Goal: Communication & Community: Connect with others

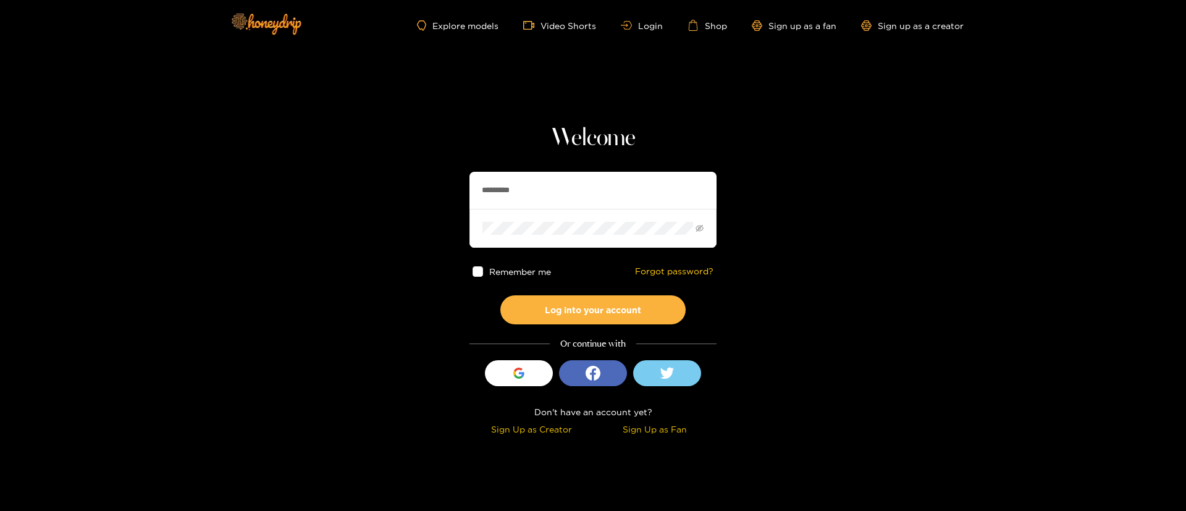
click at [528, 193] on input "*********" at bounding box center [593, 190] width 247 height 37
type input "**********"
click at [594, 311] on button "Log into your account" at bounding box center [592, 309] width 185 height 29
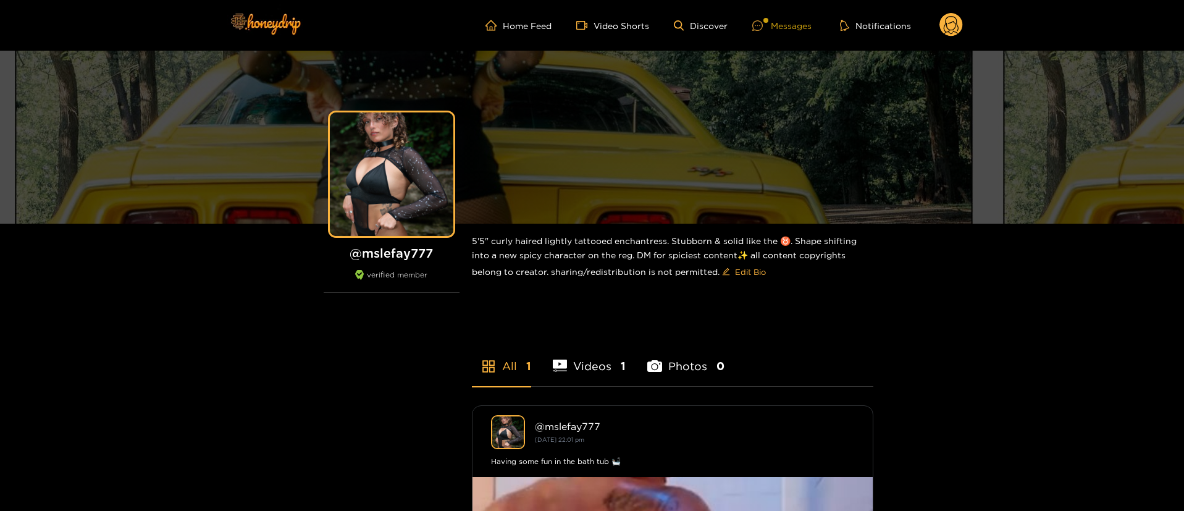
click at [782, 30] on div "Messages" at bounding box center [782, 26] width 59 height 14
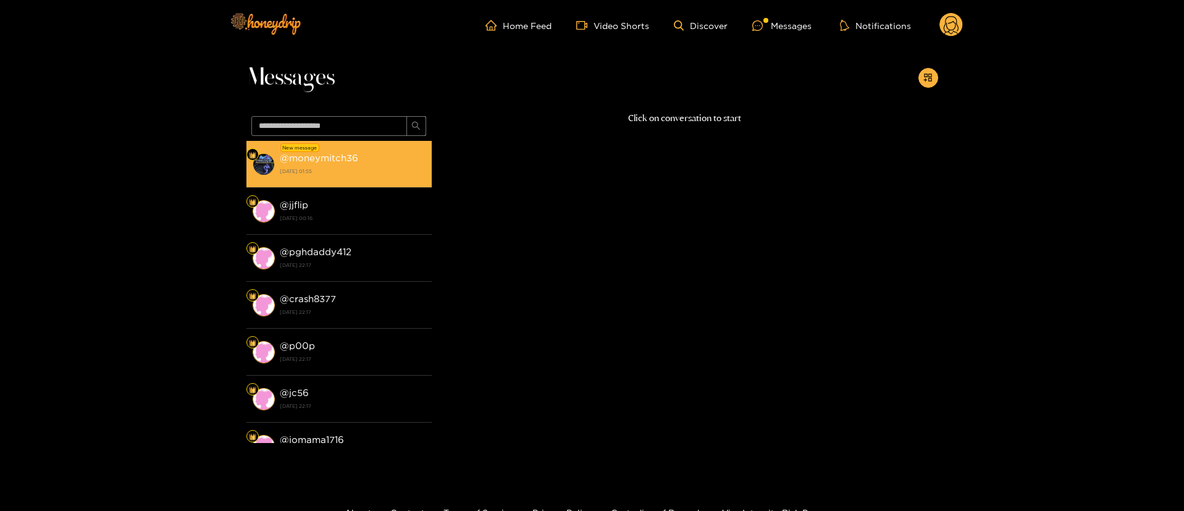
click at [342, 185] on li "New message @ moneymitch36 [DATE] 01:55" at bounding box center [339, 164] width 185 height 47
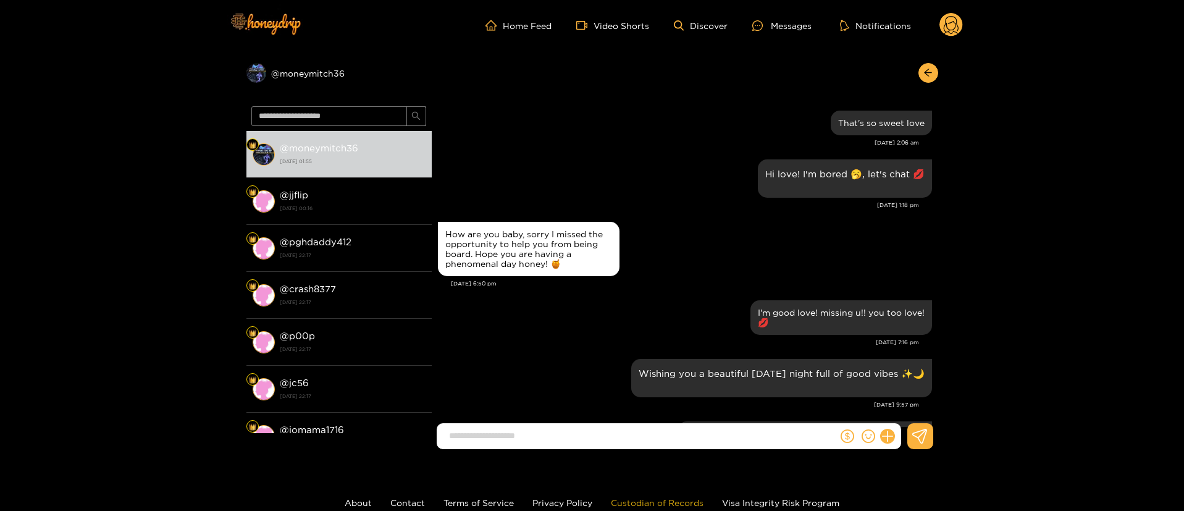
scroll to position [1200, 0]
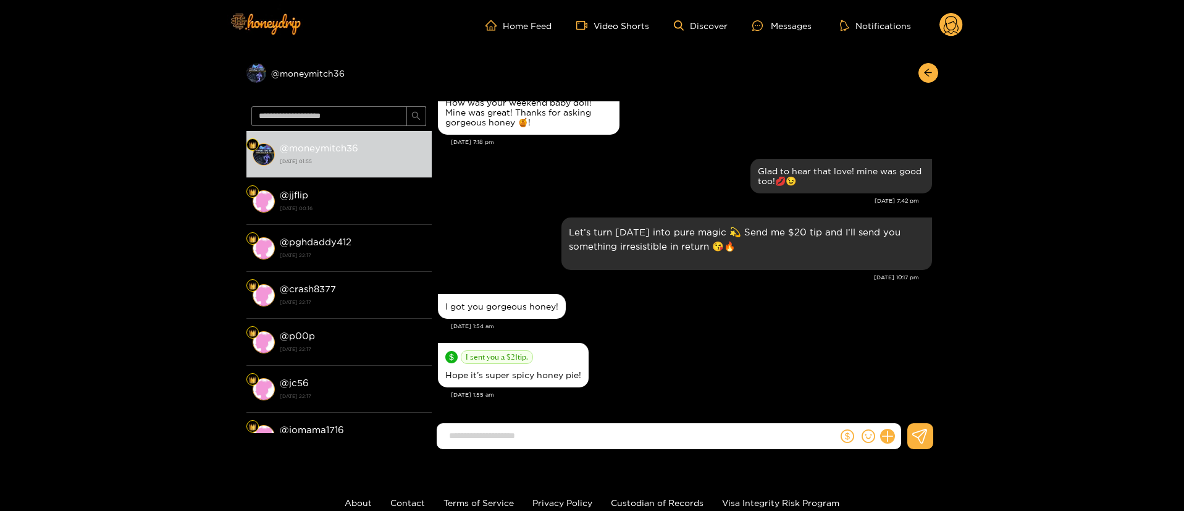
click at [647, 298] on div "I got you gorgeous honey!" at bounding box center [685, 306] width 494 height 31
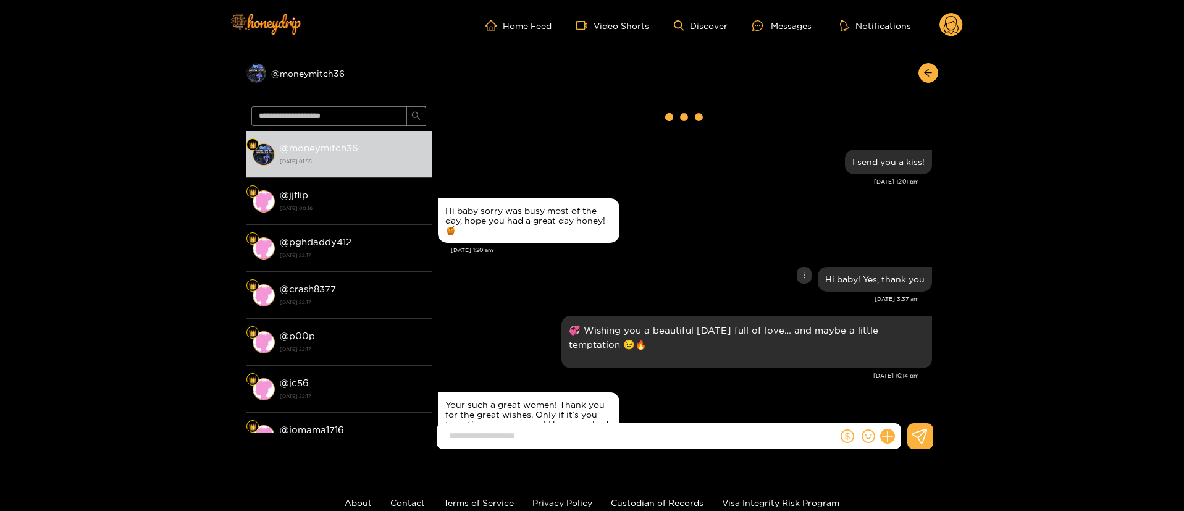
scroll to position [0, 0]
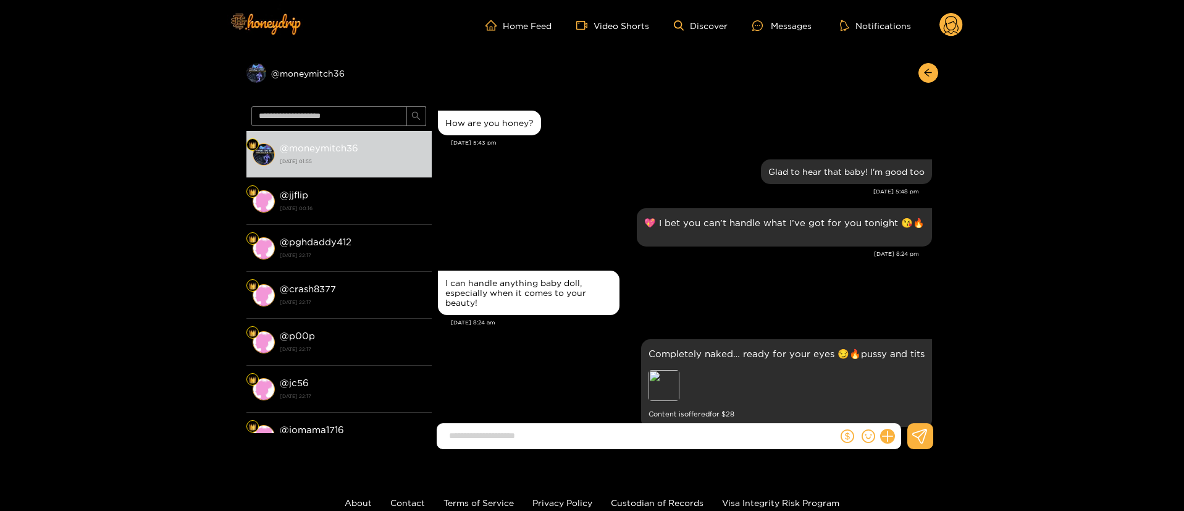
click at [639, 279] on div "I can handle anything baby doll, especially when it comes to your beauty!" at bounding box center [685, 293] width 494 height 51
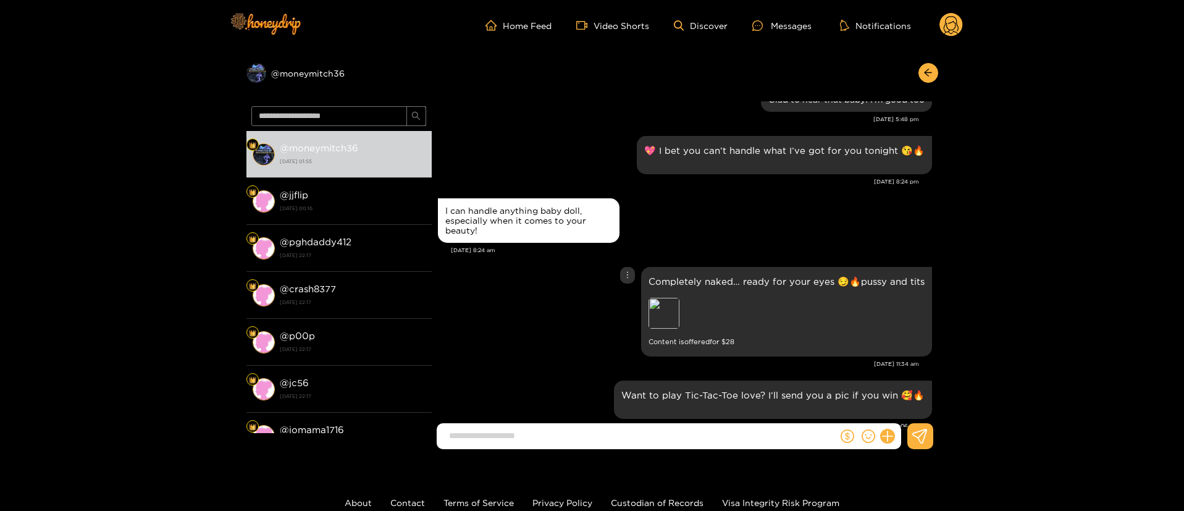
scroll to position [74, 0]
click at [665, 314] on div "Preview" at bounding box center [664, 311] width 31 height 31
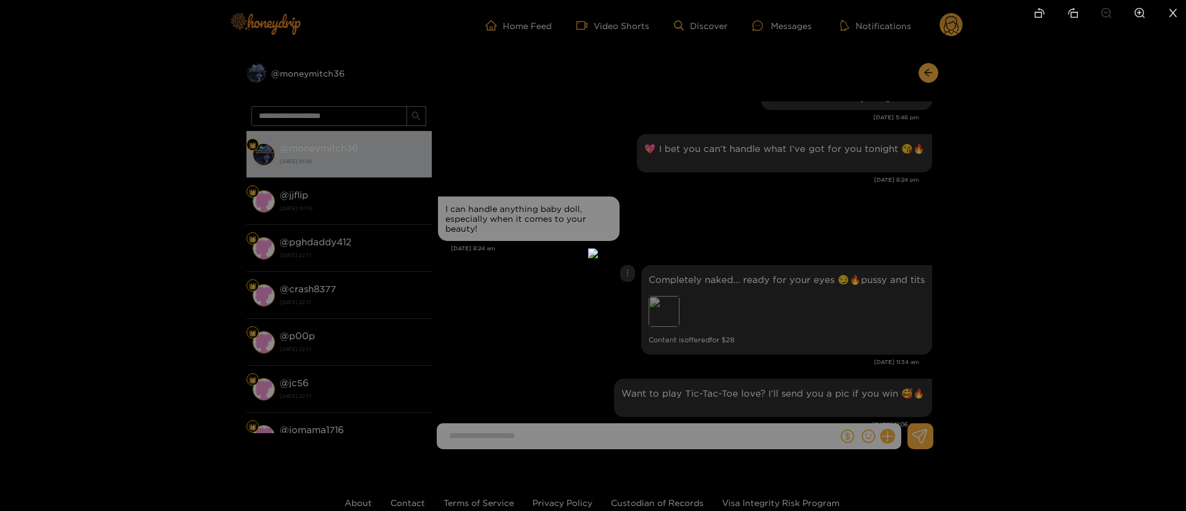
click at [751, 204] on div at bounding box center [593, 255] width 1186 height 511
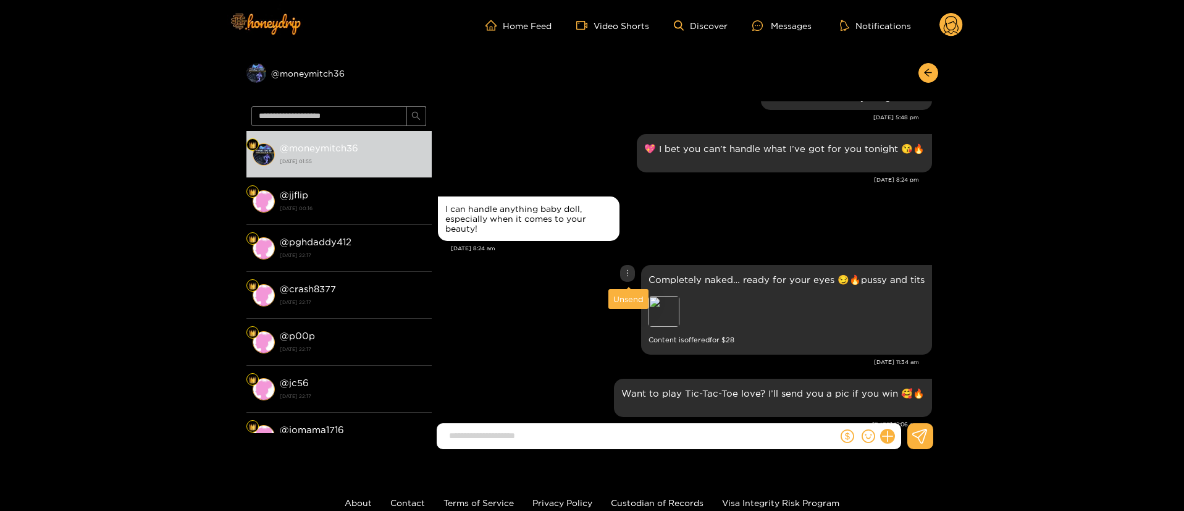
click at [626, 269] on icon "more" at bounding box center [627, 273] width 9 height 9
click at [630, 263] on div "Completely naked… ready for your eyes 😏🔥pussy and tits Preview Content is offer…" at bounding box center [685, 310] width 494 height 96
click at [628, 269] on icon "more" at bounding box center [627, 273] width 9 height 9
click at [627, 296] on div "Unsend" at bounding box center [629, 299] width 30 height 12
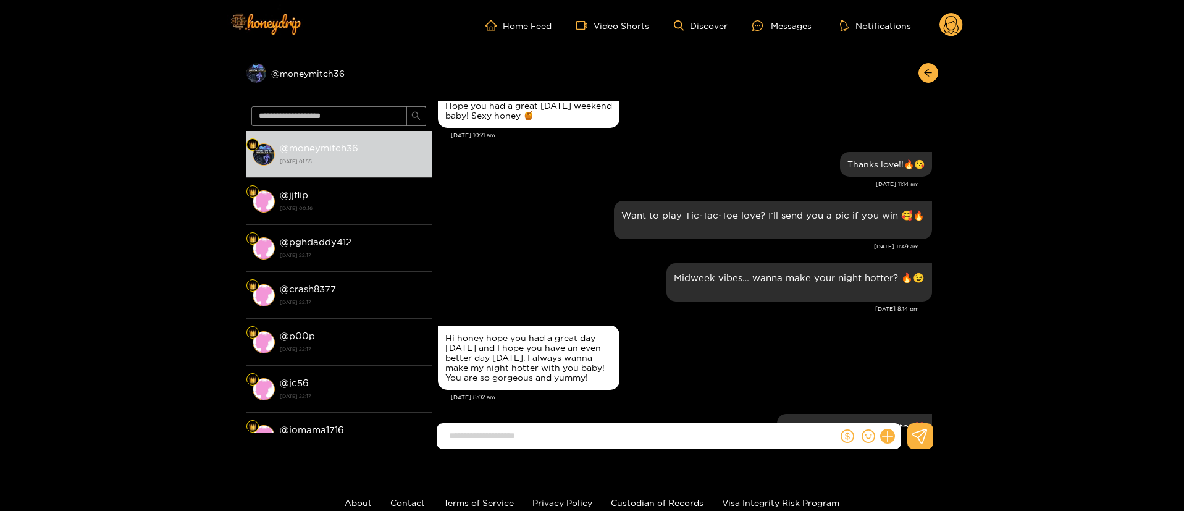
scroll to position [12162, 0]
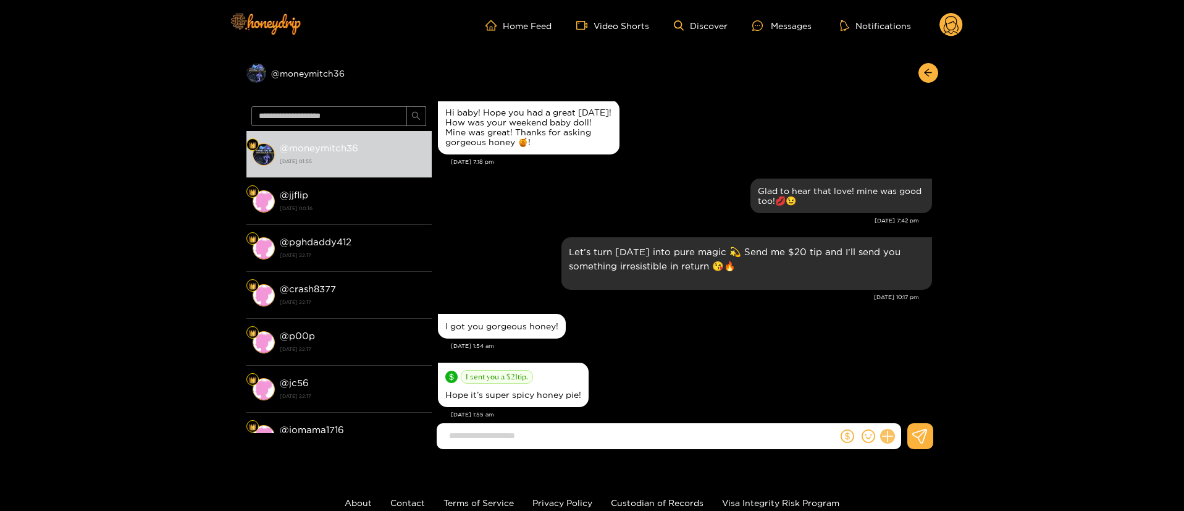
click at [890, 430] on button at bounding box center [887, 436] width 21 height 21
click at [906, 404] on icon at bounding box center [911, 406] width 12 height 12
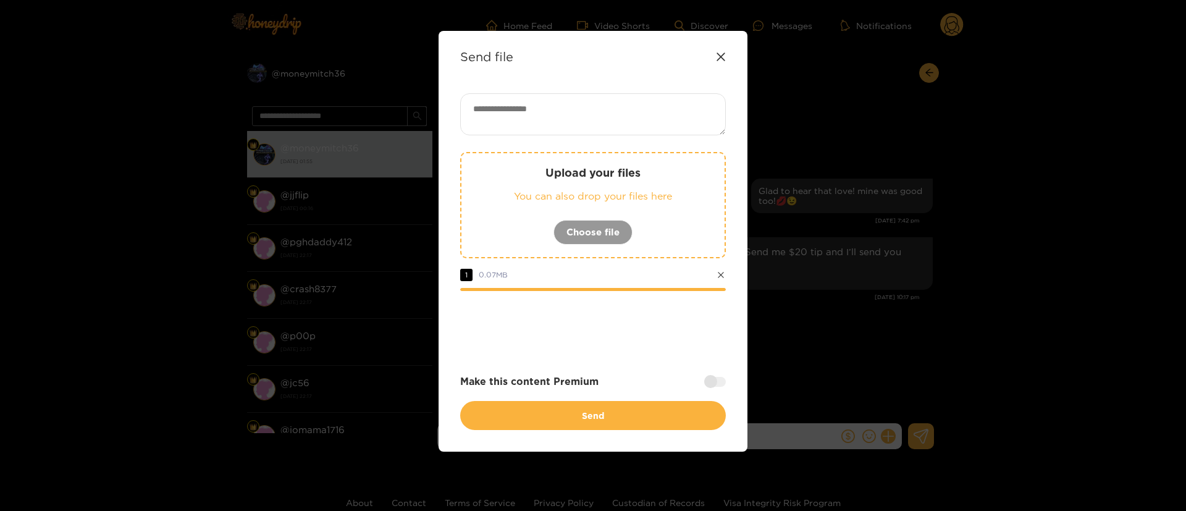
click at [653, 116] on textarea at bounding box center [593, 114] width 266 height 42
paste textarea "****"
type textarea "****"
click at [631, 313] on div at bounding box center [593, 324] width 266 height 49
click at [632, 344] on div at bounding box center [593, 324] width 266 height 49
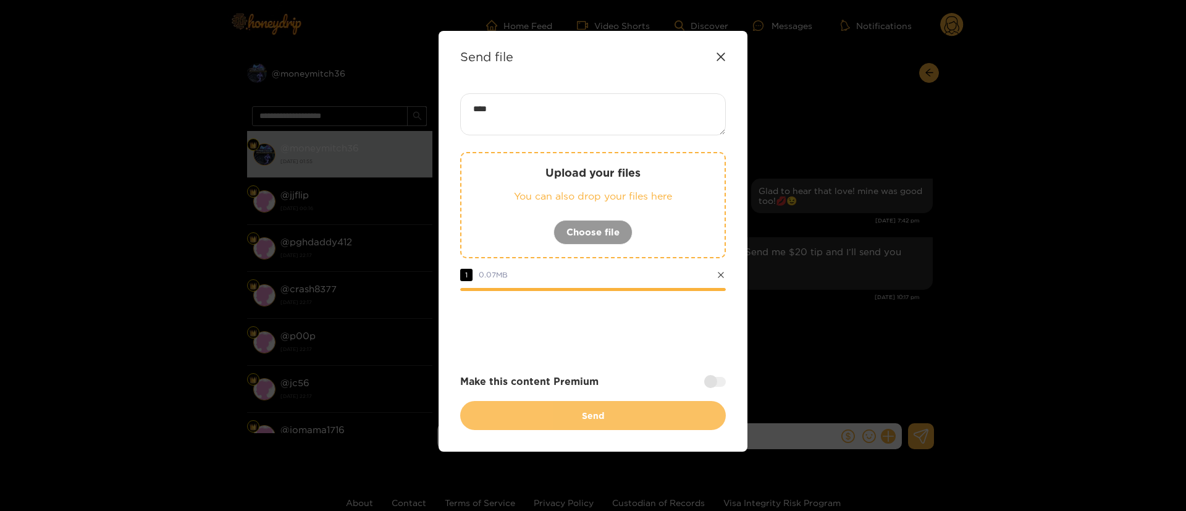
click at [623, 408] on button "Send" at bounding box center [593, 415] width 266 height 29
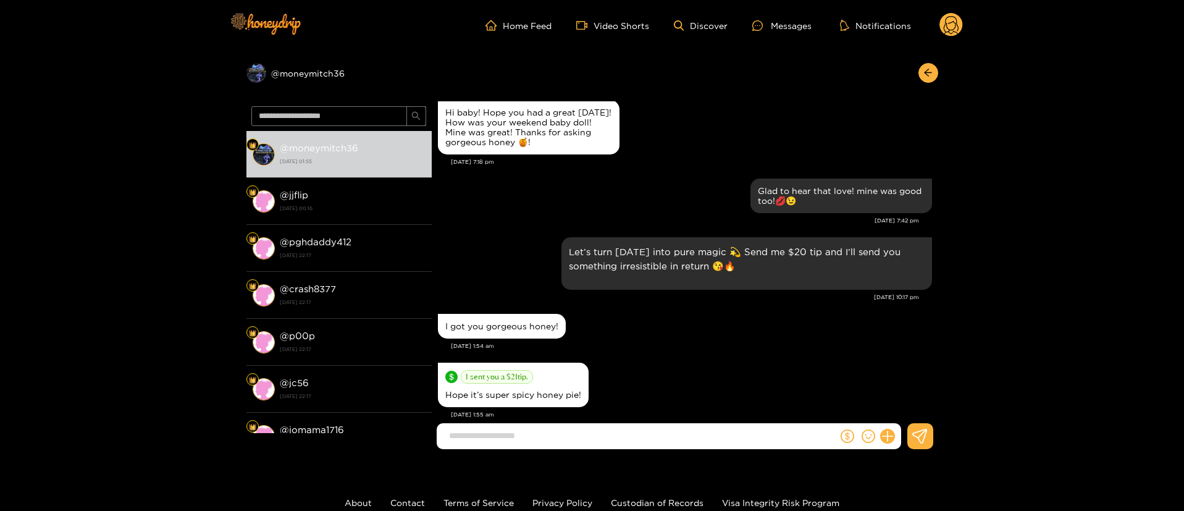
click at [769, 313] on div "I got you gorgeous honey!" at bounding box center [685, 326] width 494 height 31
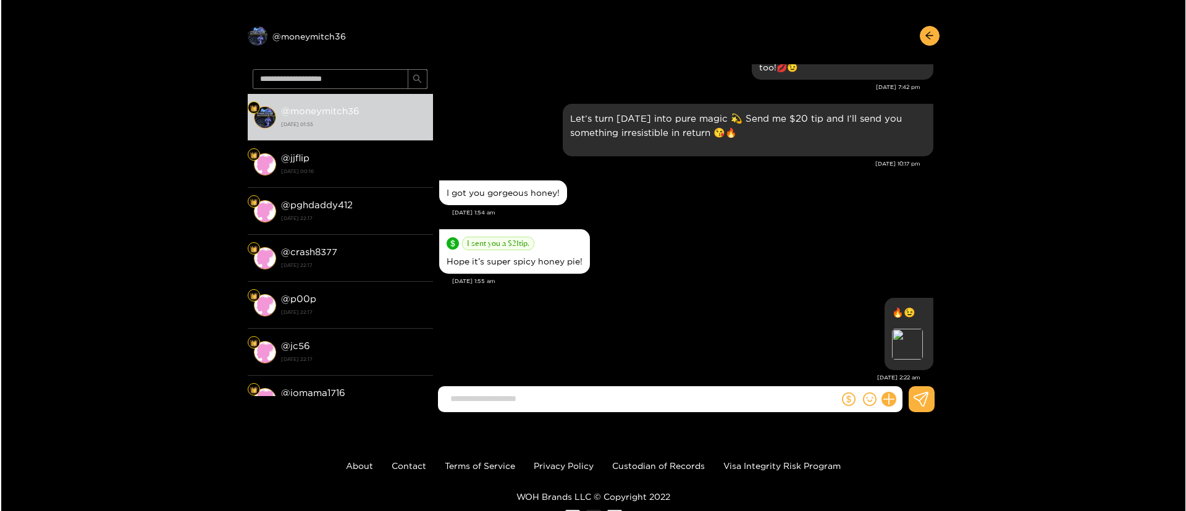
scroll to position [0, 0]
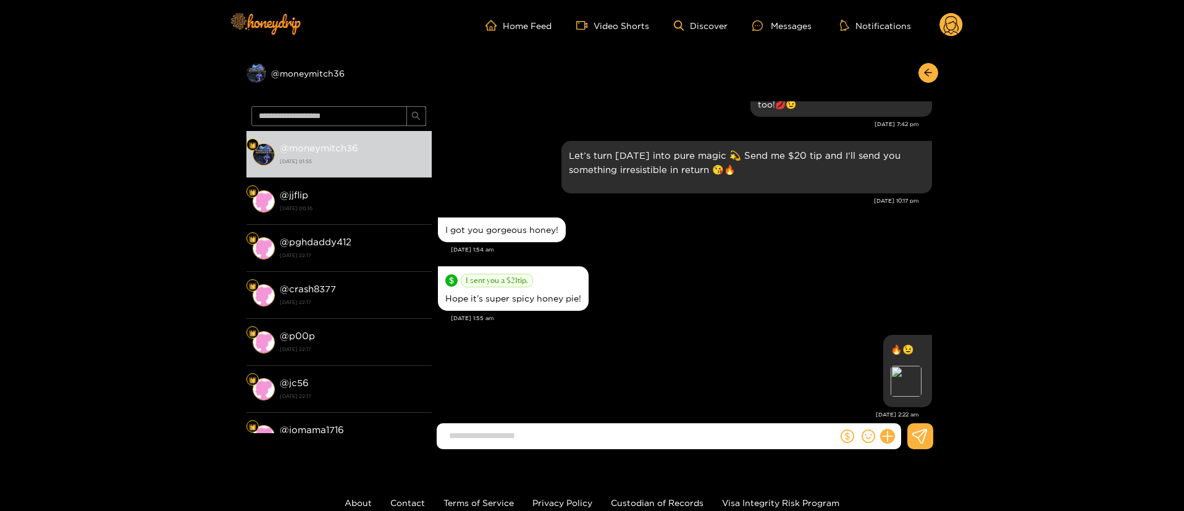
click at [952, 35] on circle at bounding box center [951, 24] width 23 height 23
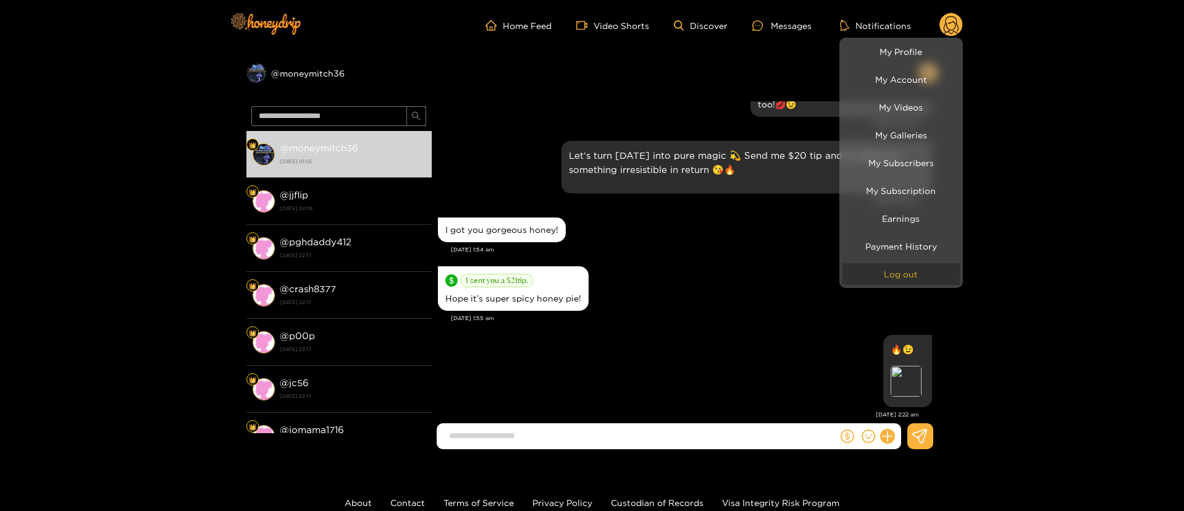
click at [899, 271] on button "Log out" at bounding box center [901, 274] width 117 height 22
